Goal: Information Seeking & Learning: Learn about a topic

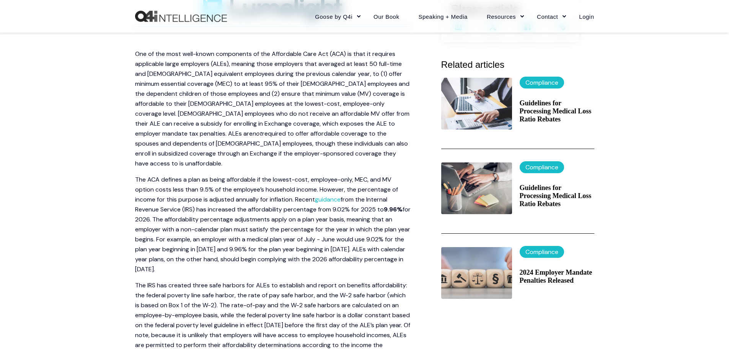
scroll to position [230, 0]
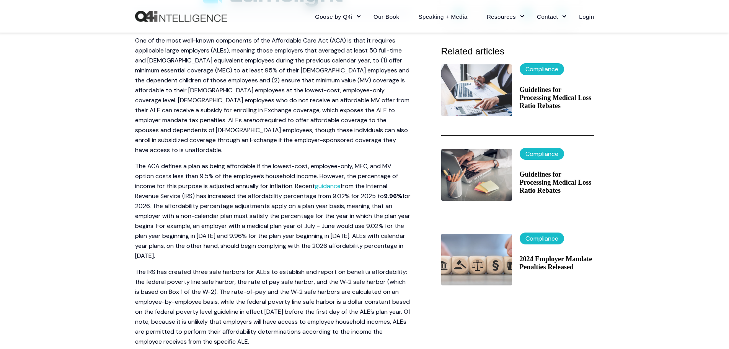
click at [264, 90] on span "One of the most well-known components of the Affordable Care Act (ACA) is that …" at bounding box center [272, 80] width 274 height 88
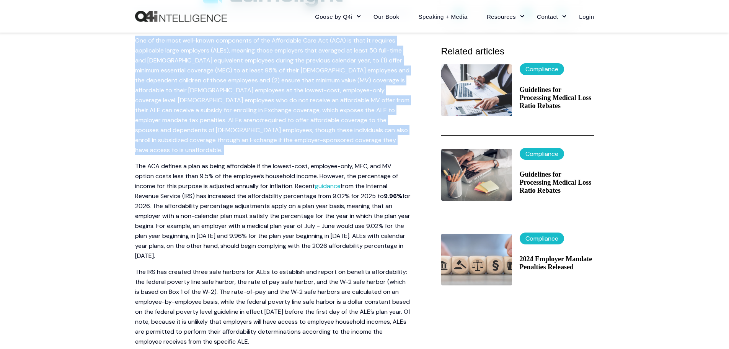
click at [264, 90] on span "One of the most well-known components of the Affordable Care Act (ACA) is that …" at bounding box center [272, 80] width 274 height 88
click at [262, 210] on p "The ACA defines a plan as being affordable if the lowest-cost, employee-only, M…" at bounding box center [272, 210] width 275 height 99
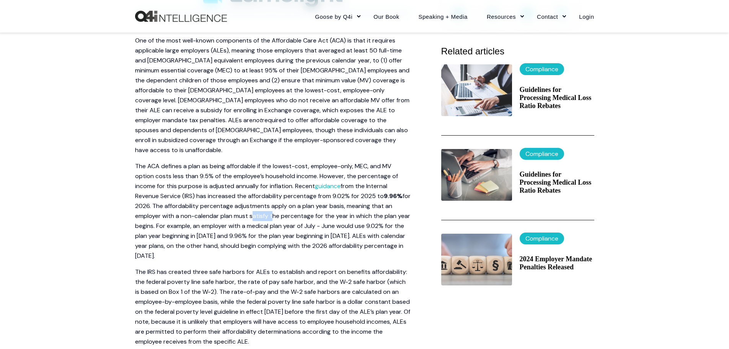
click at [262, 210] on p "The ACA defines a plan as being affordable if the lowest-cost, employee-only, M…" at bounding box center [272, 210] width 275 height 99
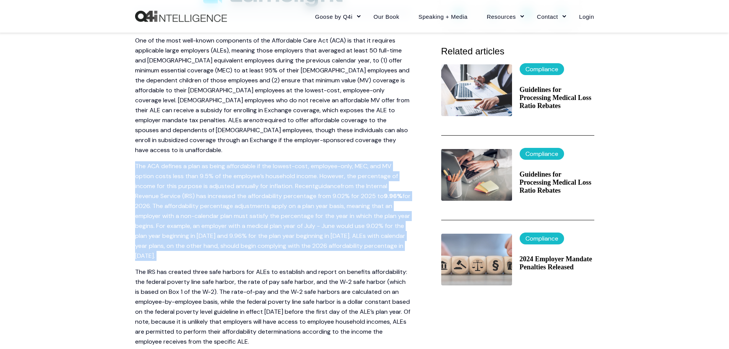
click at [262, 210] on p "The ACA defines a plan as being affordable if the lowest-cost, employee-only, M…" at bounding box center [272, 210] width 275 height 99
click at [261, 297] on p "The IRS has created three safe harbors for ALEs to establish and report on bene…" at bounding box center [272, 307] width 275 height 80
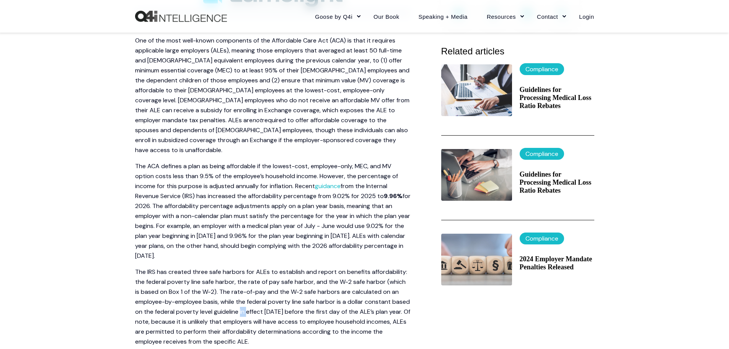
click at [261, 297] on p "The IRS has created three safe harbors for ALEs to establish and report on bene…" at bounding box center [272, 307] width 275 height 80
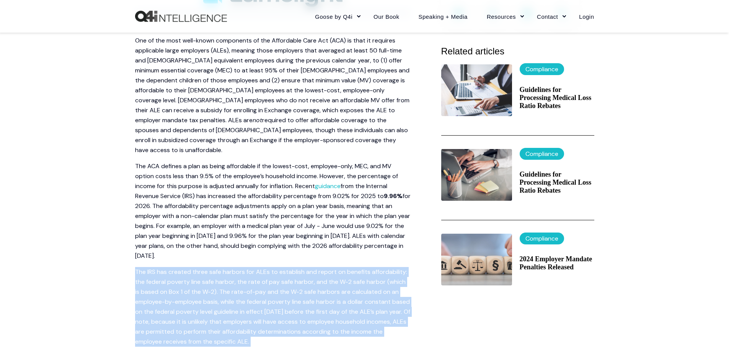
click at [261, 297] on p "The IRS has created three safe harbors for ALEs to establish and report on bene…" at bounding box center [272, 307] width 275 height 80
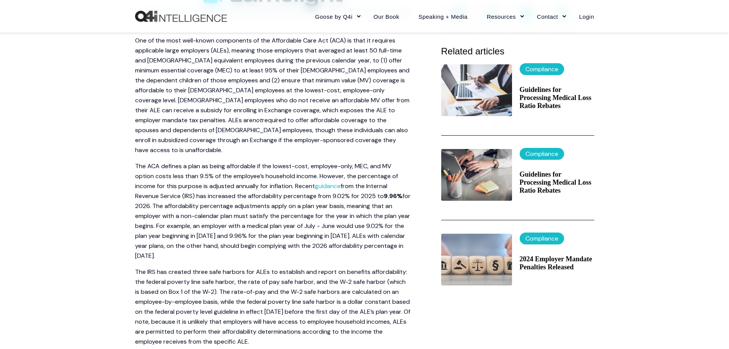
click at [255, 194] on span "for 2026. The affordability percentage adjustments apply on a plan year basis, …" at bounding box center [272, 226] width 275 height 68
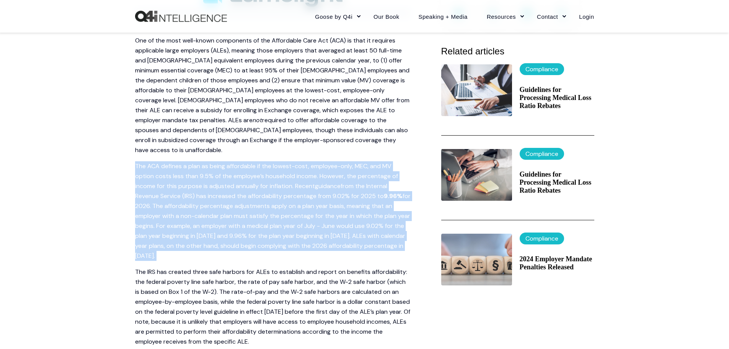
click at [255, 194] on span "for 2026. The affordability percentage adjustments apply on a plan year basis, …" at bounding box center [272, 226] width 275 height 68
click at [263, 83] on span "One of the most well-known components of the Affordable Care Act (ACA) is that …" at bounding box center [272, 80] width 274 height 88
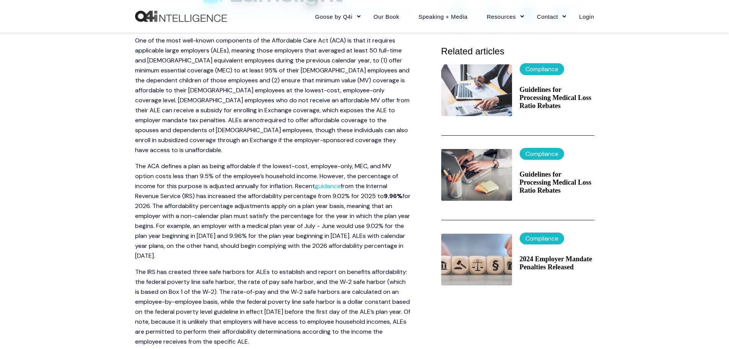
click at [263, 83] on span "One of the most well-known components of the Affordable Care Act (ACA) is that …" at bounding box center [272, 80] width 274 height 88
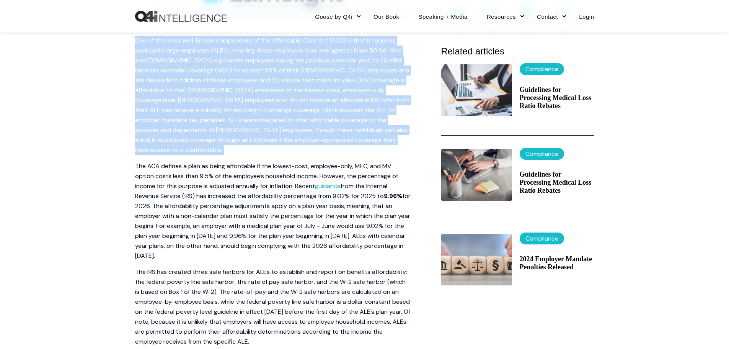
click at [259, 104] on span "One of the most well-known components of the Affordable Care Act (ACA) is that …" at bounding box center [272, 80] width 274 height 88
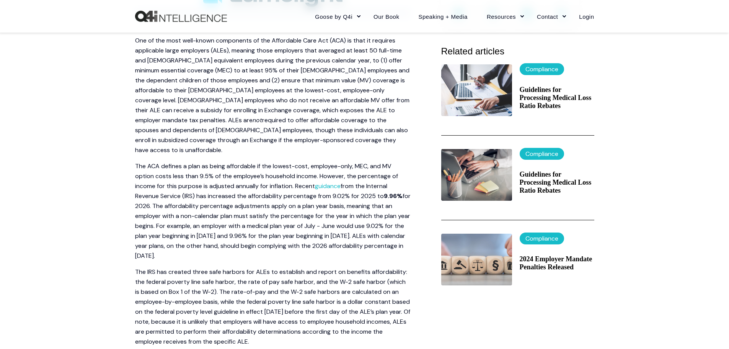
click at [248, 81] on span "One of the most well-known components of the Affordable Care Act (ACA) is that …" at bounding box center [272, 80] width 274 height 88
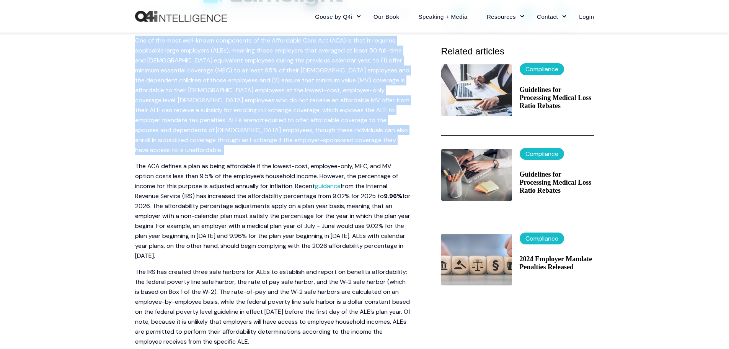
click at [248, 81] on span "One of the most well-known components of the Affordable Care Act (ACA) is that …" at bounding box center [272, 80] width 274 height 88
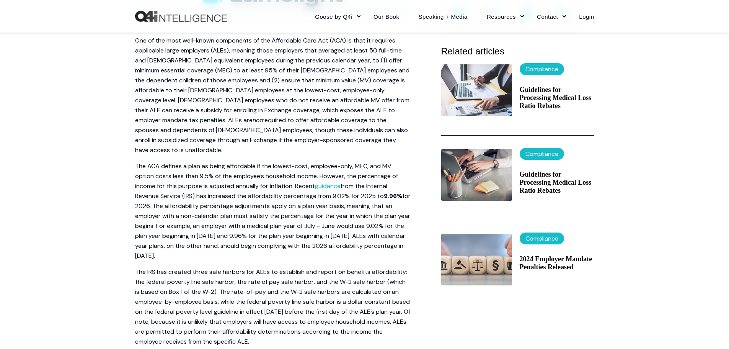
click at [267, 195] on span "for 2026. The affordability percentage adjustments apply on a plan year basis, …" at bounding box center [272, 226] width 275 height 68
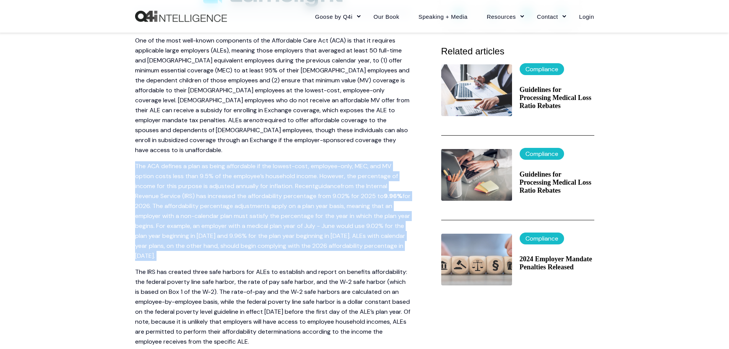
click at [267, 195] on span "for 2026. The affordability percentage adjustments apply on a plan year basis, …" at bounding box center [272, 226] width 275 height 68
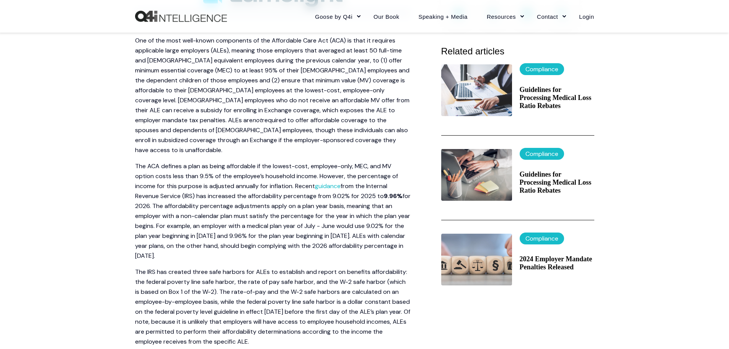
click at [245, 293] on span "The IRS has created three safe harbors for ALEs to establish and report on bene…" at bounding box center [272, 306] width 275 height 78
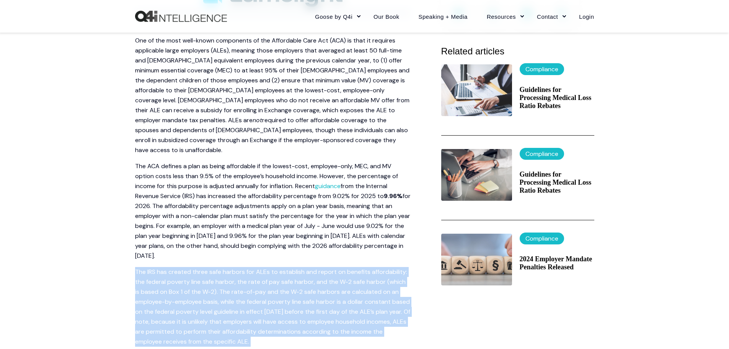
click at [245, 293] on span "The IRS has created three safe harbors for ALEs to establish and report on bene…" at bounding box center [272, 306] width 275 height 78
click at [255, 199] on span "for 2026. The affordability percentage adjustments apply on a plan year basis, …" at bounding box center [272, 226] width 275 height 68
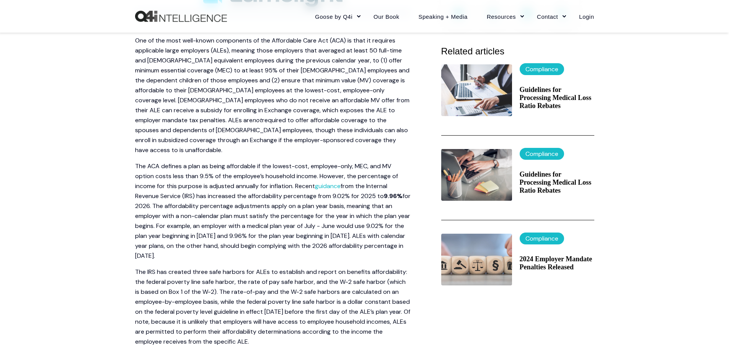
click at [255, 199] on span "for 2026. The affordability percentage adjustments apply on a plan year basis, …" at bounding box center [272, 226] width 275 height 68
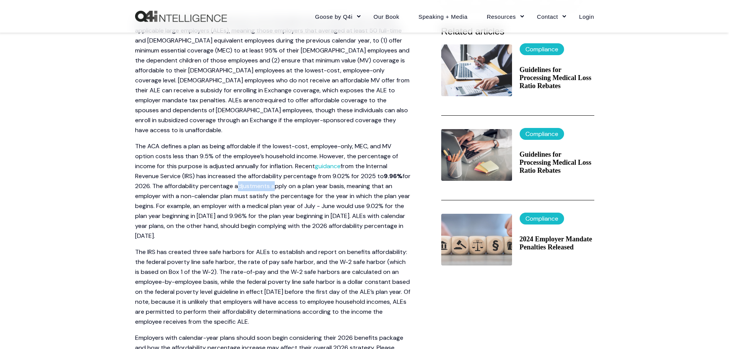
scroll to position [268, 0]
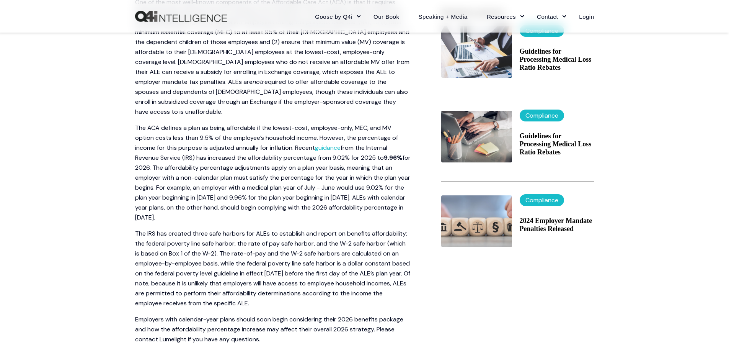
click at [321, 181] on p "The ACA defines a plan as being affordable if the lowest-cost, employee-only, M…" at bounding box center [272, 172] width 275 height 99
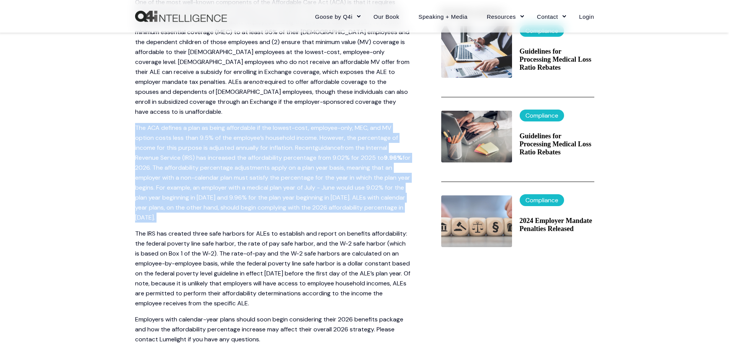
click at [321, 181] on span "for 2026. The affordability percentage adjustments apply on a plan year basis, …" at bounding box center [272, 187] width 275 height 68
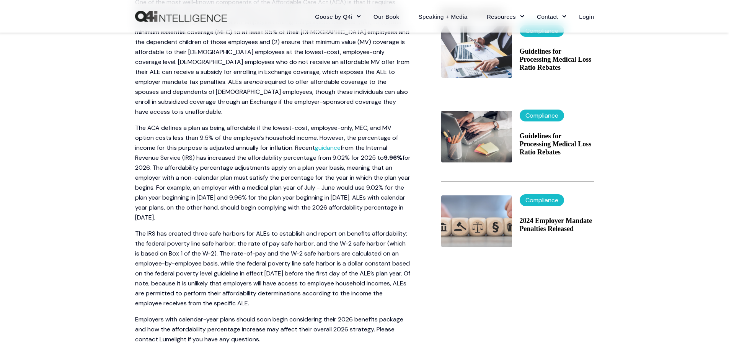
click at [273, 251] on span "The IRS has created three safe harbors for ALEs to establish and report on bene…" at bounding box center [272, 268] width 275 height 78
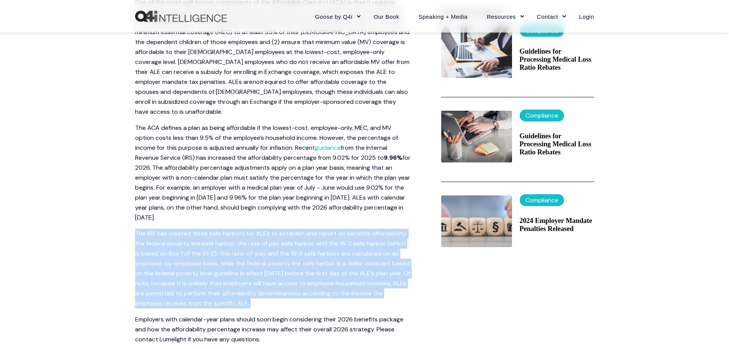
drag, startPoint x: 273, startPoint y: 251, endPoint x: 270, endPoint y: 246, distance: 5.3
click at [272, 251] on span "The IRS has created three safe harbors for ALEs to establish and report on bene…" at bounding box center [272, 268] width 275 height 78
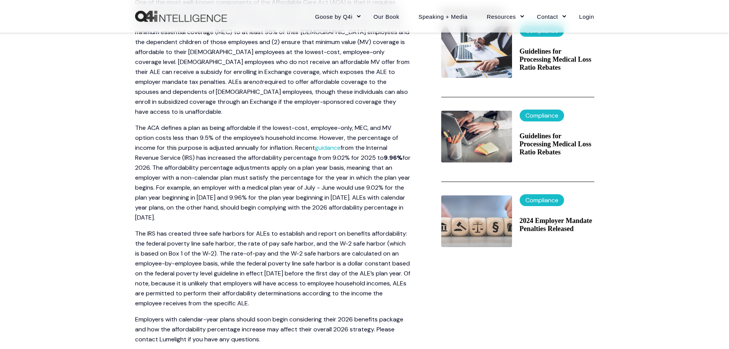
click at [272, 73] on span "One of the most well-known components of the Affordable Care Act (ACA) is that …" at bounding box center [272, 42] width 274 height 88
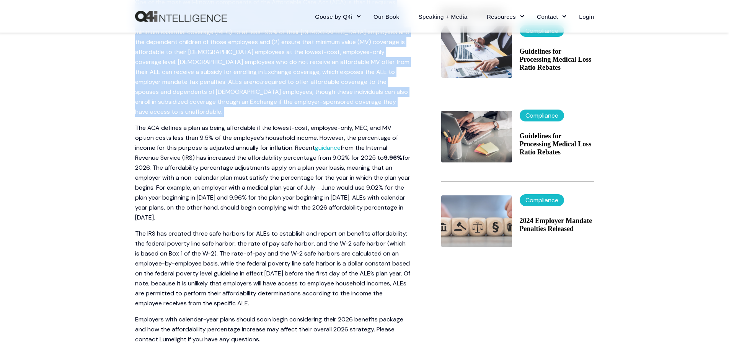
click at [272, 73] on span "One of the most well-known components of the Affordable Care Act (ACA) is that …" at bounding box center [272, 42] width 274 height 88
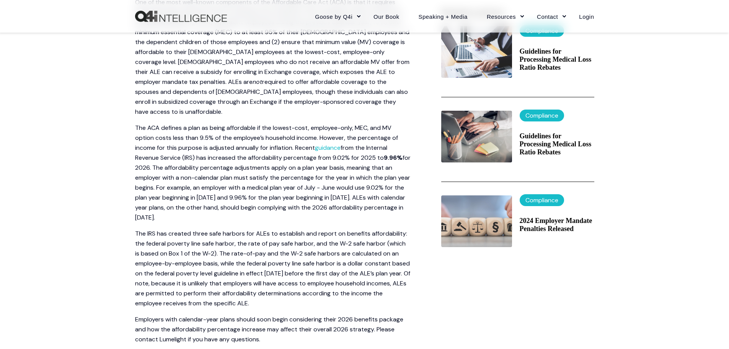
click at [279, 158] on span "for 2026. The affordability percentage adjustments apply on a plan year basis, …" at bounding box center [272, 187] width 275 height 68
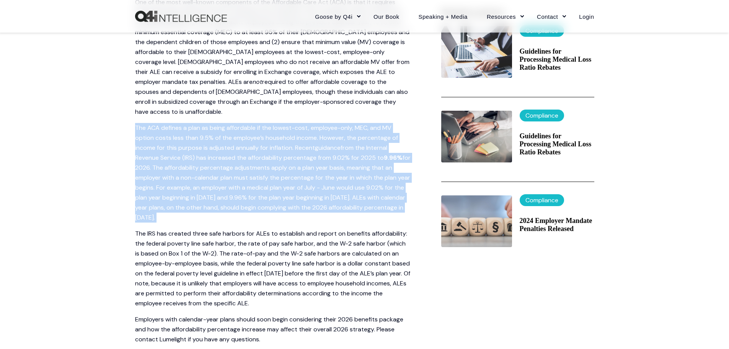
click at [279, 158] on span "for 2026. The affordability percentage adjustments apply on a plan year basis, …" at bounding box center [272, 187] width 275 height 68
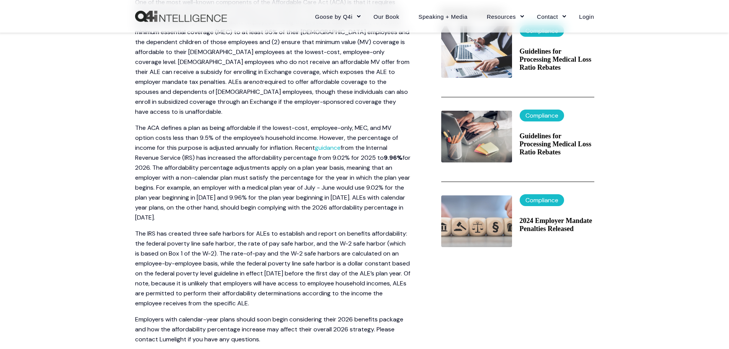
click at [268, 71] on span "One of the most well-known components of the Affordable Care Act (ACA) is that …" at bounding box center [272, 42] width 274 height 88
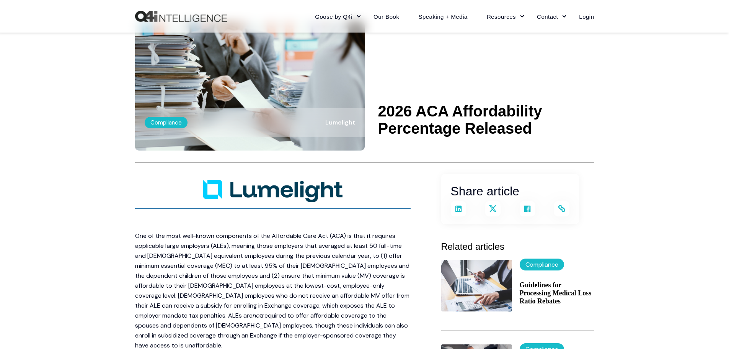
scroll to position [0, 0]
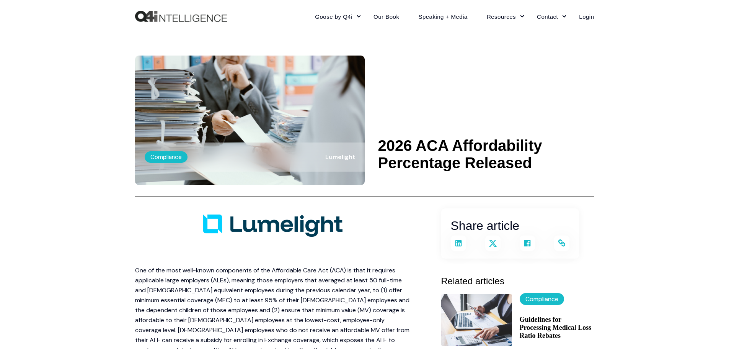
drag, startPoint x: 328, startPoint y: 180, endPoint x: 168, endPoint y: 274, distance: 185.9
click at [169, 274] on p "One of the most well-known components of the Affordable Care Act (ACA) is that …" at bounding box center [272, 324] width 275 height 119
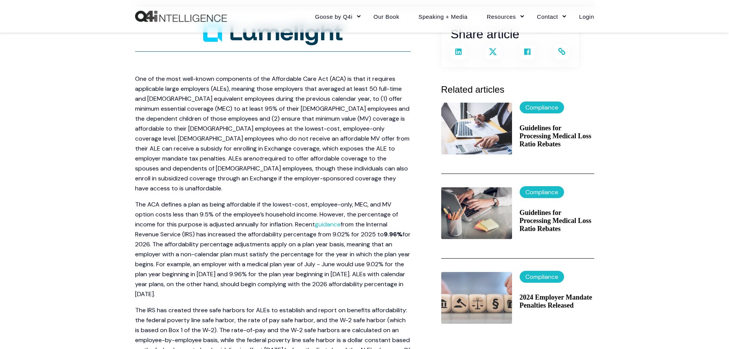
scroll to position [230, 0]
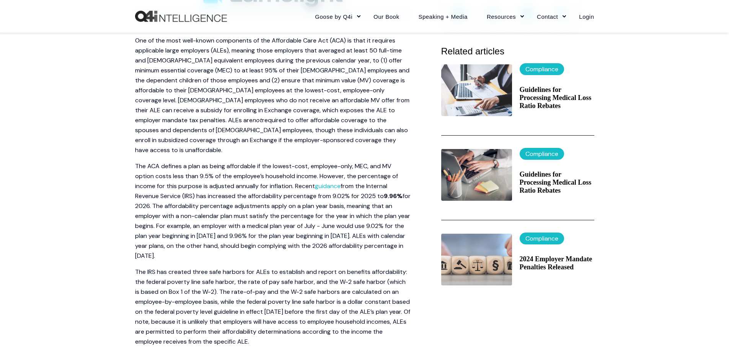
click at [266, 107] on span "One of the most well-known components of the Affordable Care Act (ACA) is that …" at bounding box center [272, 80] width 274 height 88
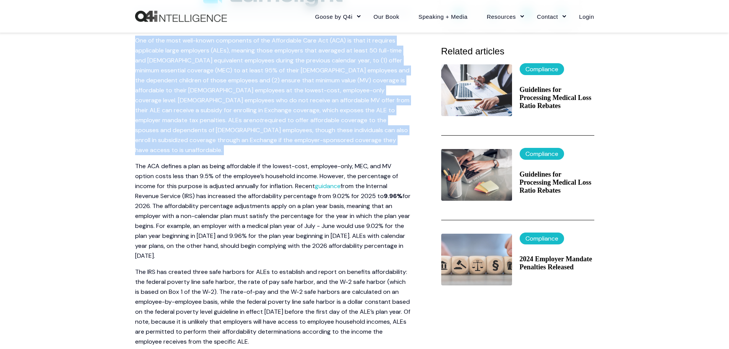
click at [266, 107] on span "One of the most well-known components of the Affordable Care Act (ACA) is that …" at bounding box center [272, 80] width 274 height 88
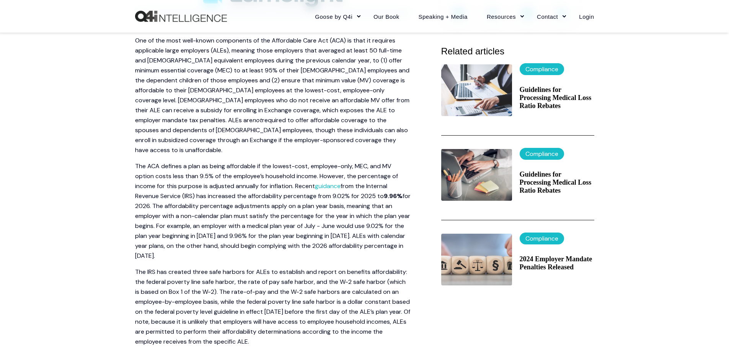
click at [273, 201] on span "for 2026. The affordability percentage adjustments apply on a plan year basis, …" at bounding box center [272, 226] width 275 height 68
click at [262, 82] on span "One of the most well-known components of the Affordable Care Act (ACA) is that …" at bounding box center [272, 80] width 274 height 88
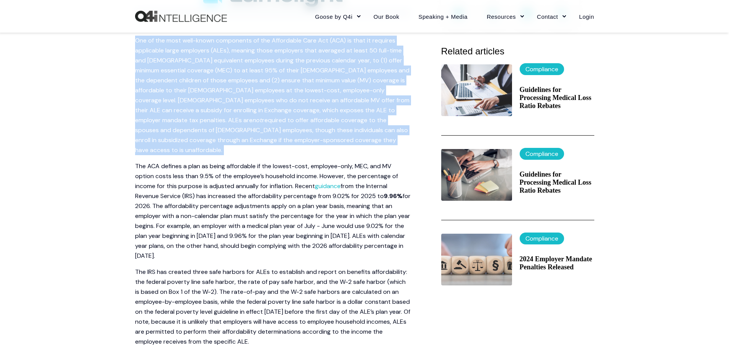
click at [262, 82] on span "One of the most well-known components of the Affordable Care Act (ACA) is that …" at bounding box center [272, 80] width 274 height 88
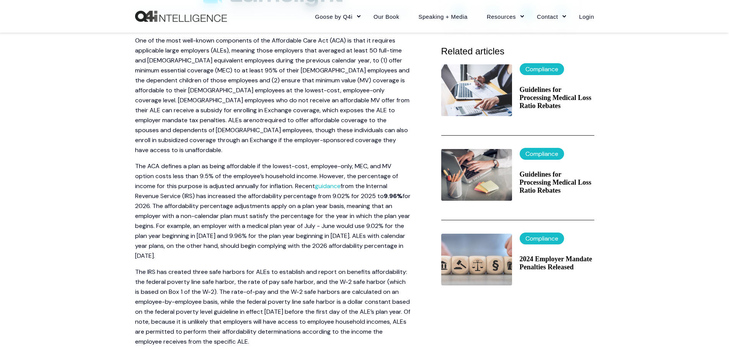
click at [137, 293] on span "The IRS has created three safe harbors for ALEs to establish and report on bene…" at bounding box center [272, 306] width 275 height 78
click at [247, 102] on span "One of the most well-known components of the Affordable Care Act (ACA) is that …" at bounding box center [272, 80] width 274 height 88
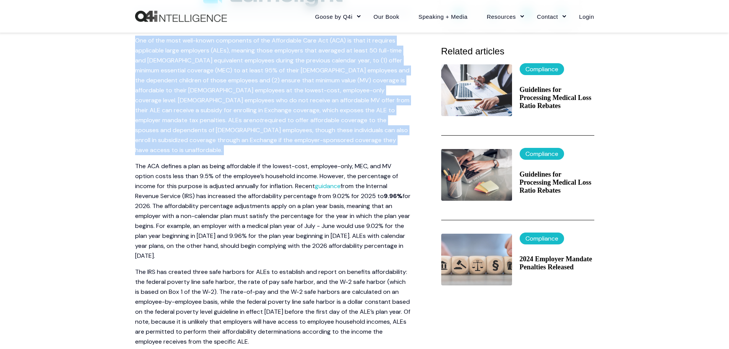
click at [247, 102] on span "One of the most well-known components of the Affordable Care Act (ACA) is that …" at bounding box center [272, 80] width 274 height 88
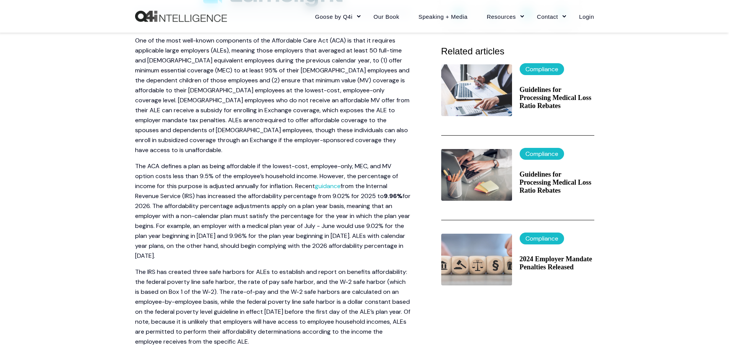
click at [366, 296] on p "The IRS has created three safe harbors for ALEs to establish and report on bene…" at bounding box center [272, 307] width 275 height 80
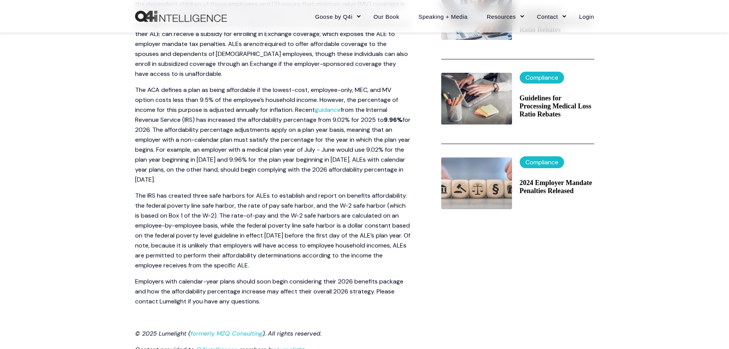
scroll to position [344, 0]
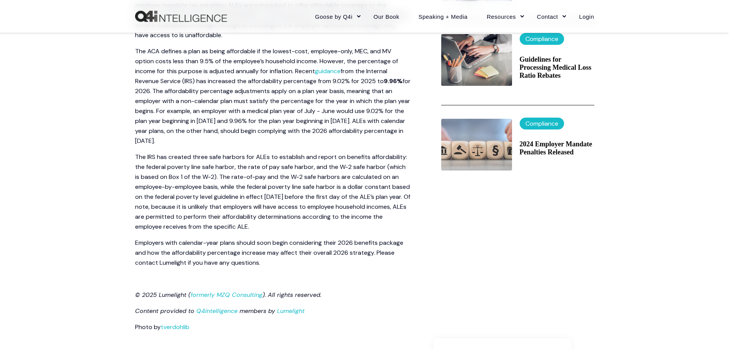
click at [359, 101] on span "for 2026. The affordability percentage adjustments apply on a plan year basis, …" at bounding box center [272, 111] width 275 height 68
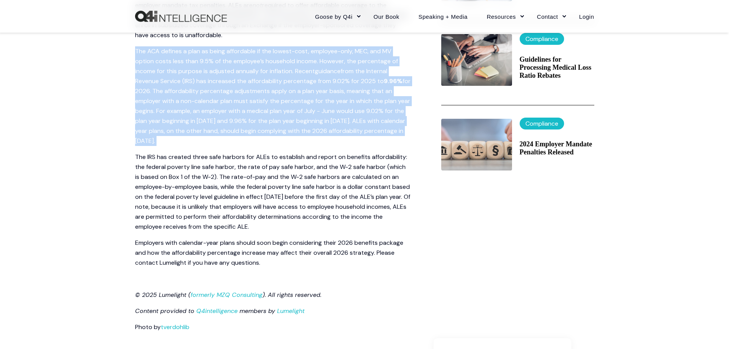
click at [359, 101] on span "for 2026. The affordability percentage adjustments apply on a plan year basis, …" at bounding box center [272, 111] width 275 height 68
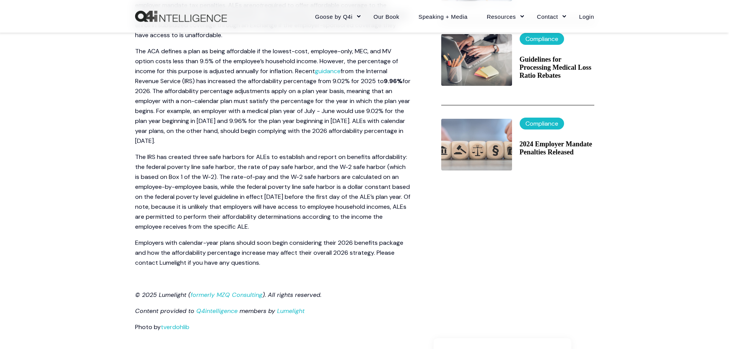
click at [141, 186] on span "The IRS has created three safe harbors for ALEs to establish and report on bene…" at bounding box center [272, 192] width 275 height 78
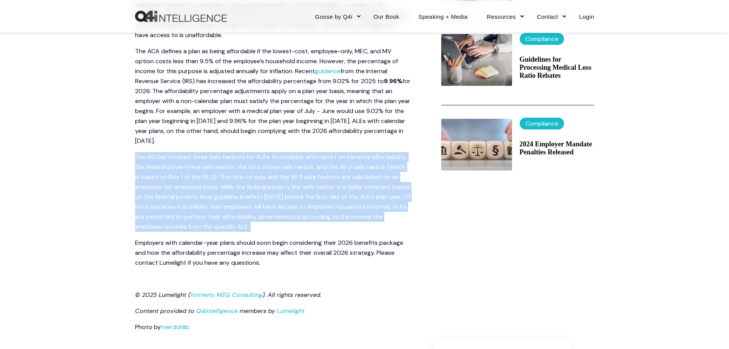
click at [141, 186] on span "The IRS has created three safe harbors for ALEs to establish and report on bene…" at bounding box center [272, 192] width 275 height 78
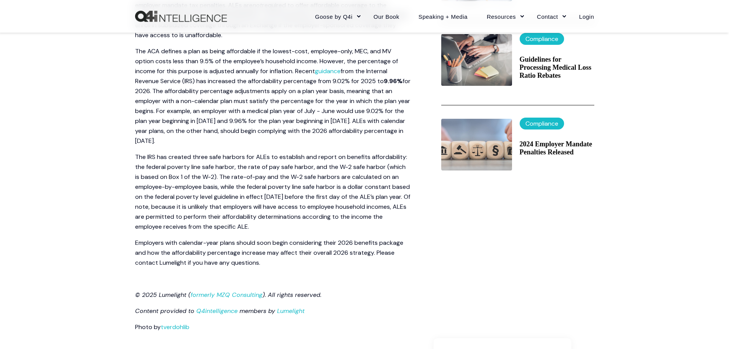
click at [324, 108] on span "for 2026. The affordability percentage adjustments apply on a plan year basis, …" at bounding box center [272, 111] width 275 height 68
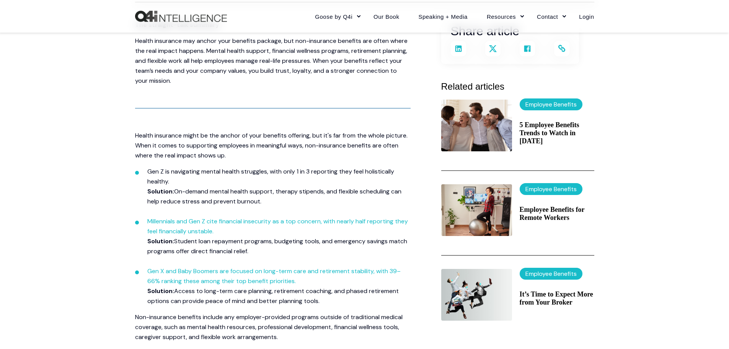
scroll to position [191, 0]
